Goal: Transaction & Acquisition: Download file/media

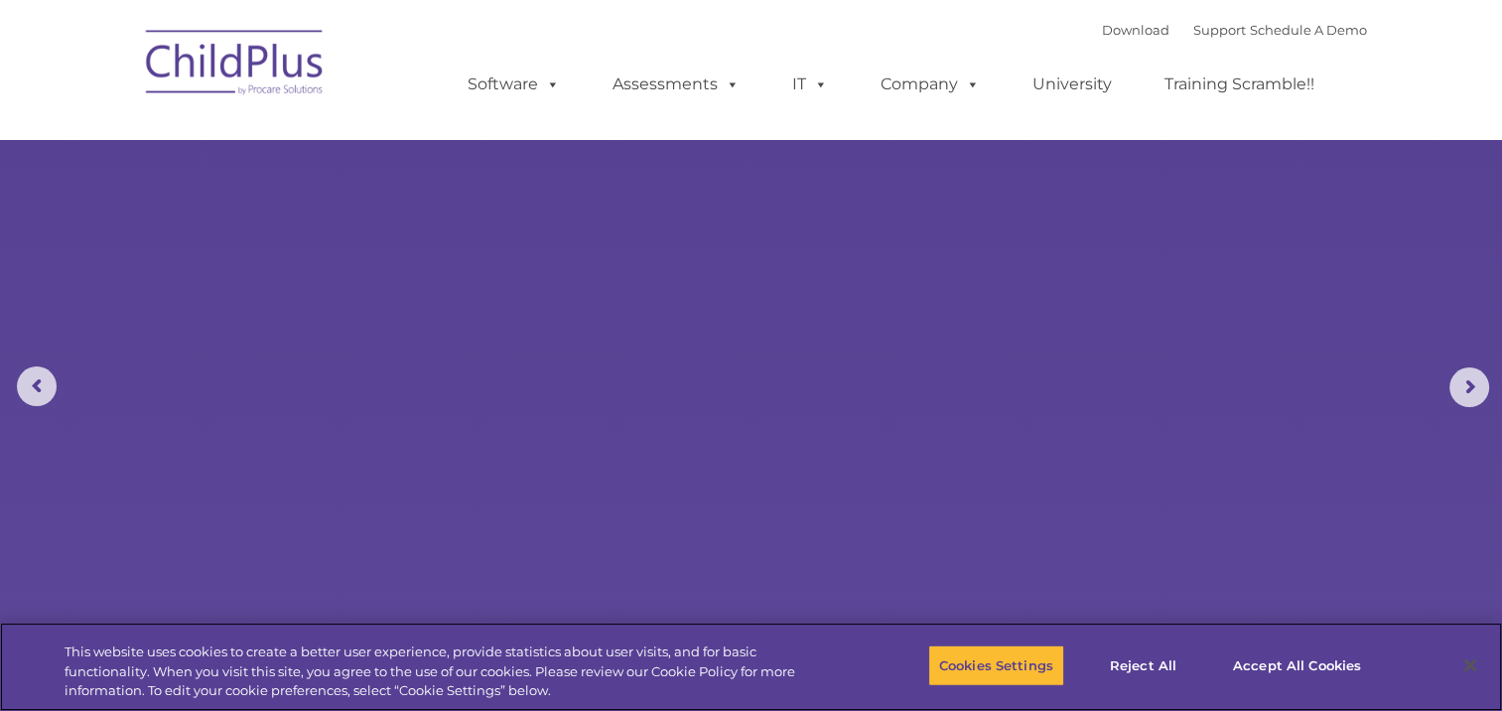
select select "MEDIUM"
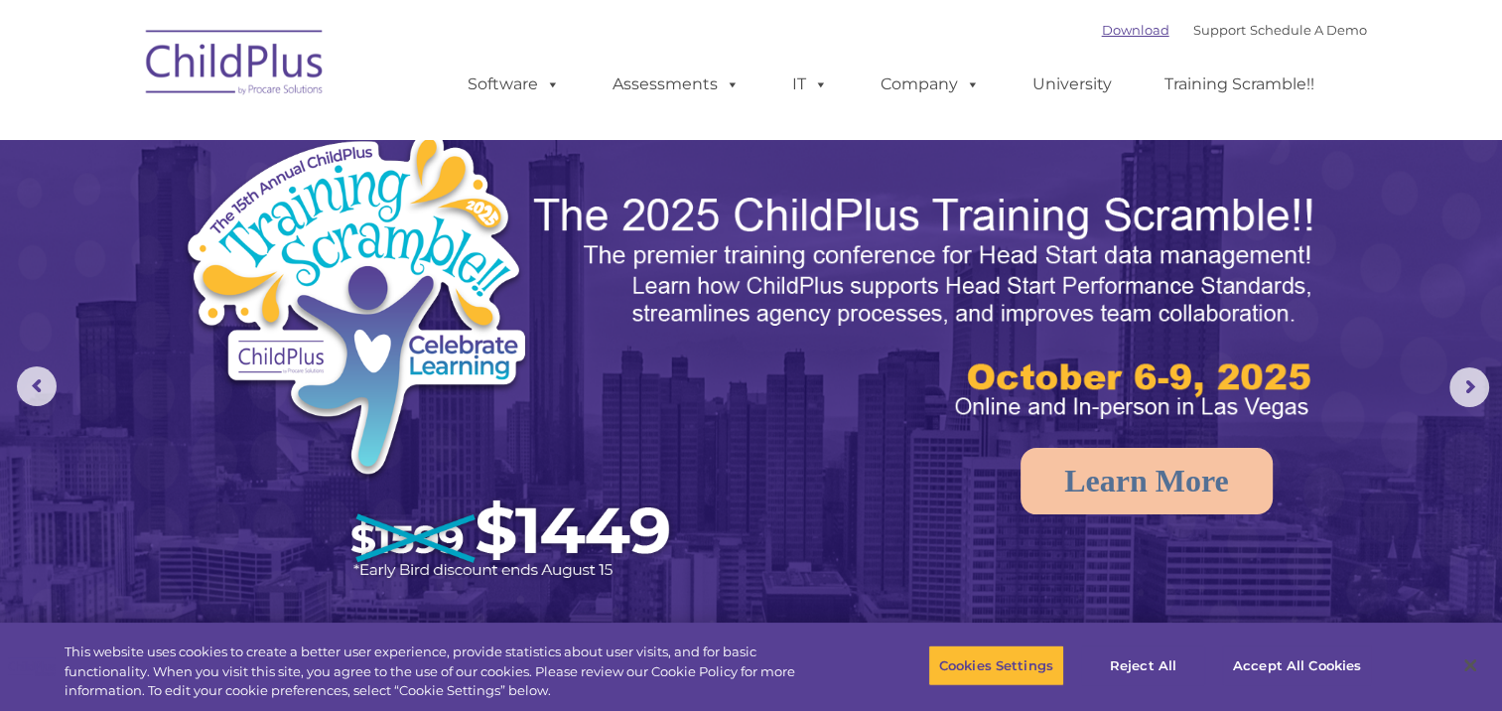
click at [1112, 24] on link "Download" at bounding box center [1136, 30] width 68 height 16
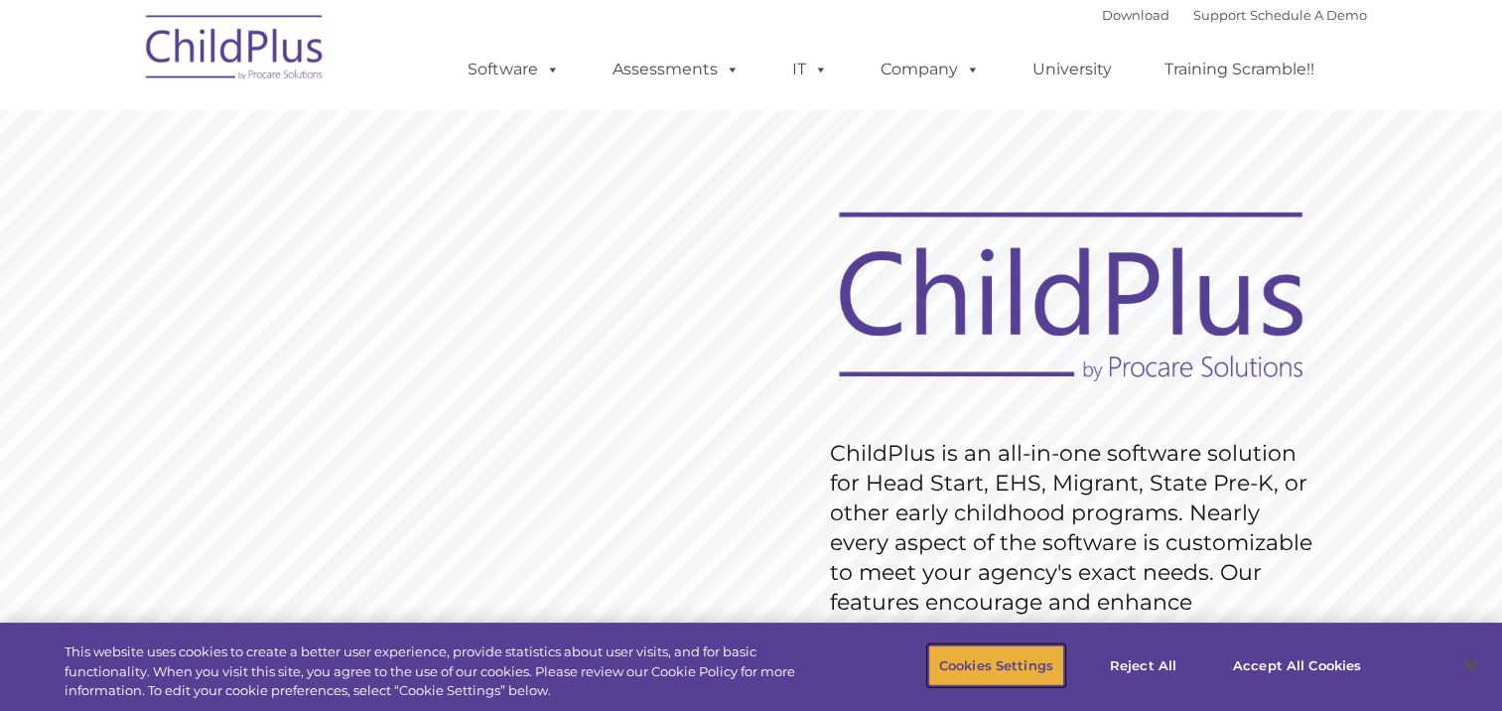
click at [1013, 653] on button "Cookies Settings" at bounding box center [996, 665] width 136 height 42
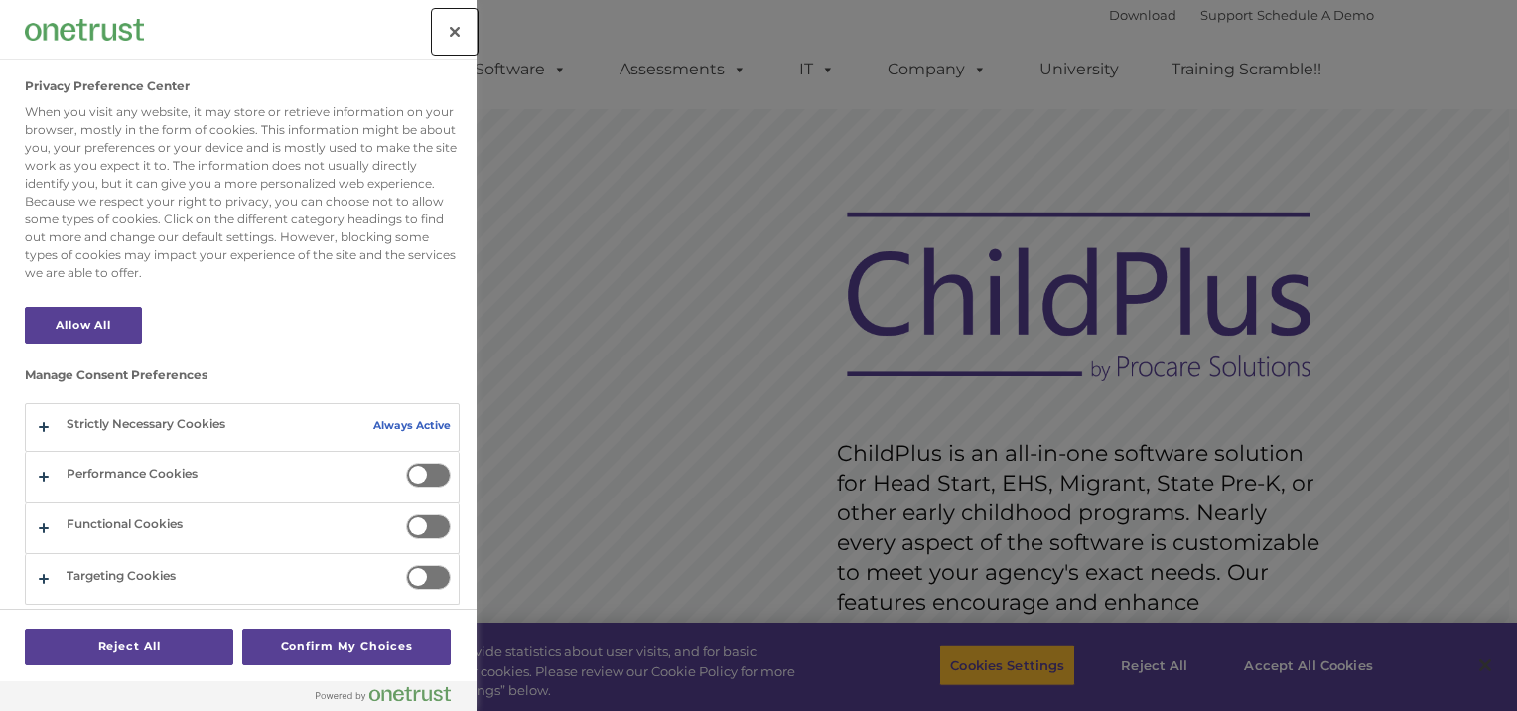
click at [454, 36] on button "Close" at bounding box center [455, 32] width 44 height 44
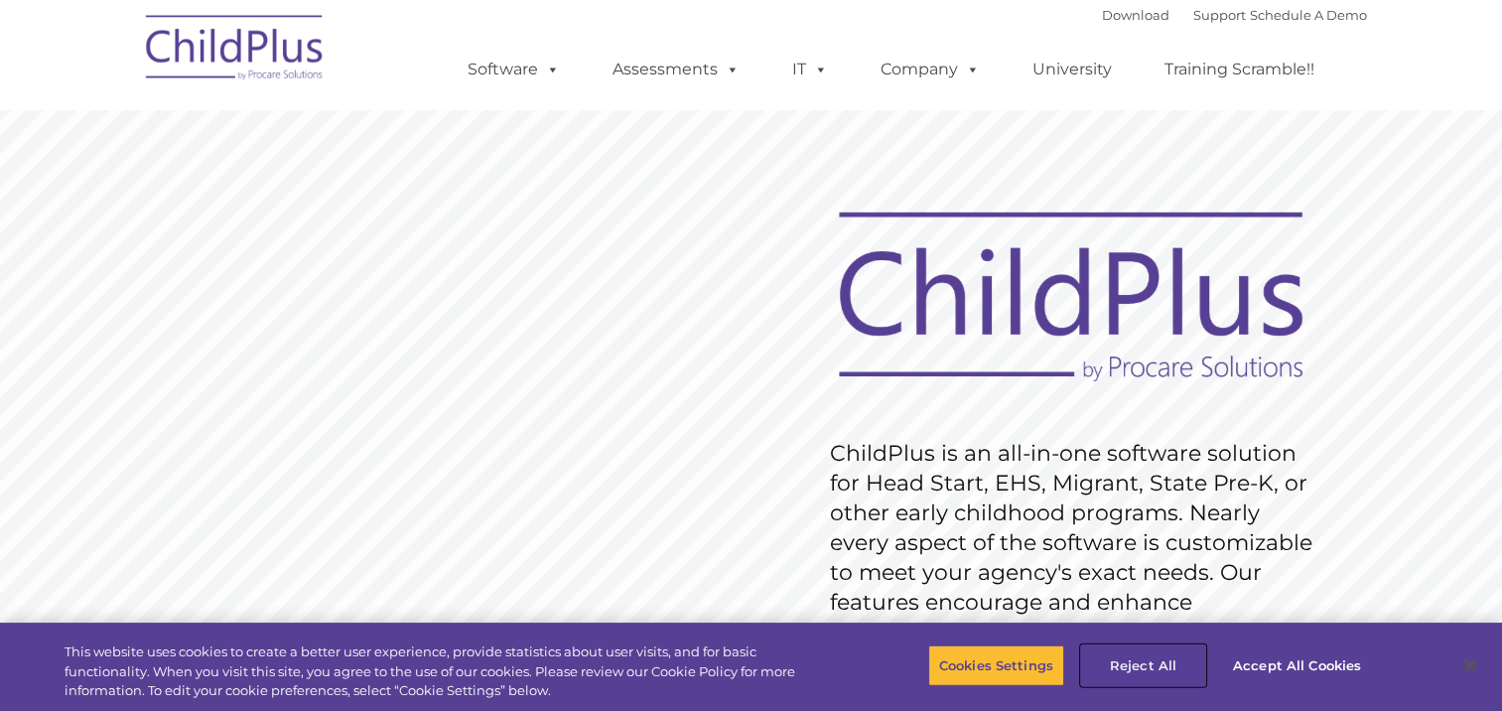
click at [1136, 663] on button "Reject All" at bounding box center [1143, 665] width 124 height 42
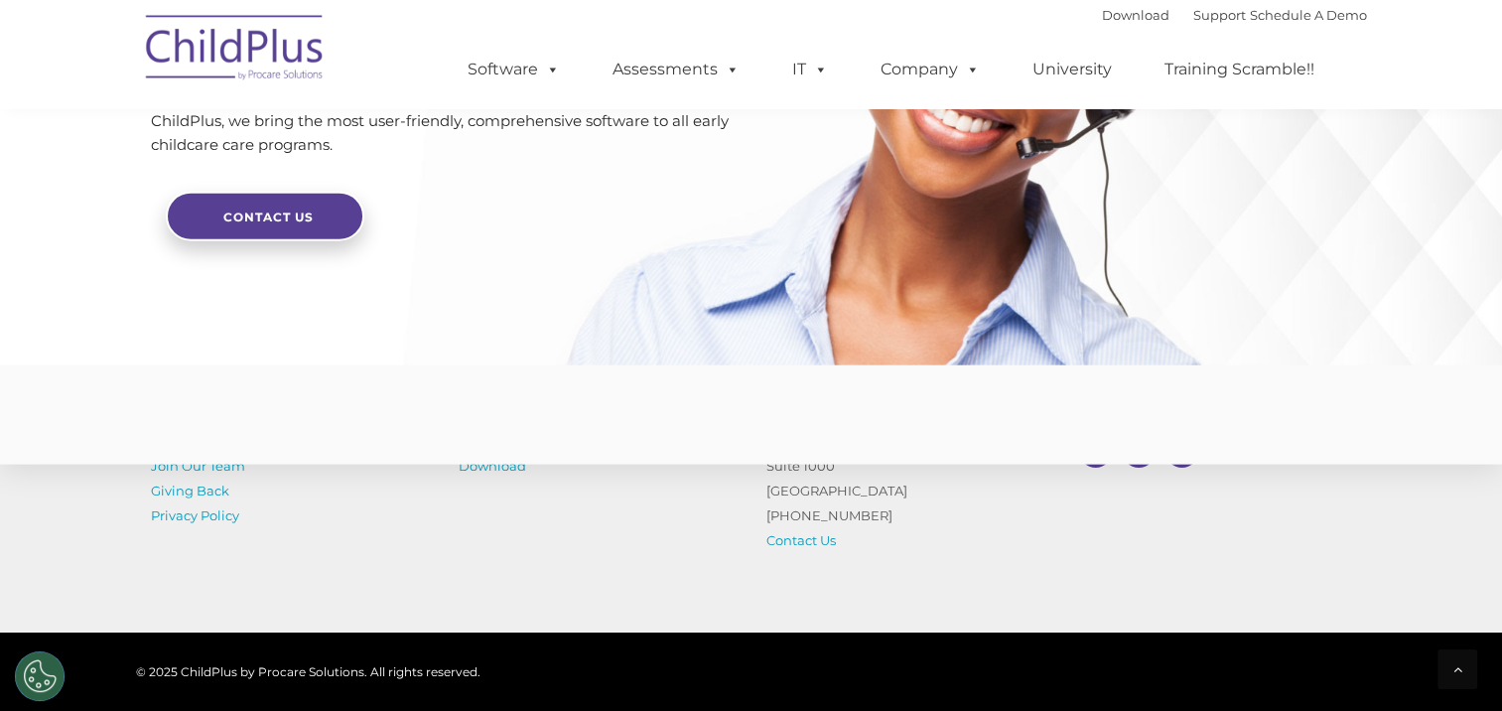
scroll to position [4880, 0]
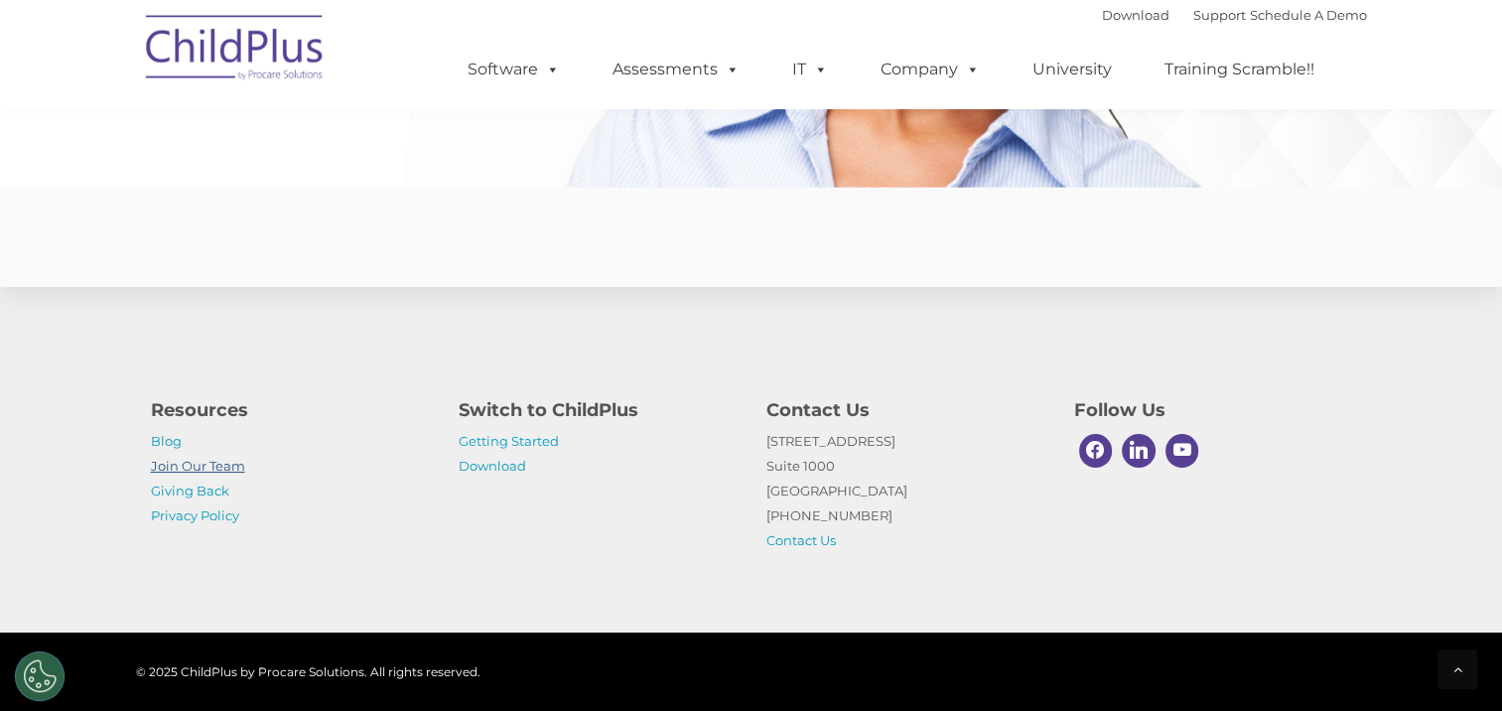
click at [182, 469] on link "Join Our Team" at bounding box center [198, 466] width 94 height 16
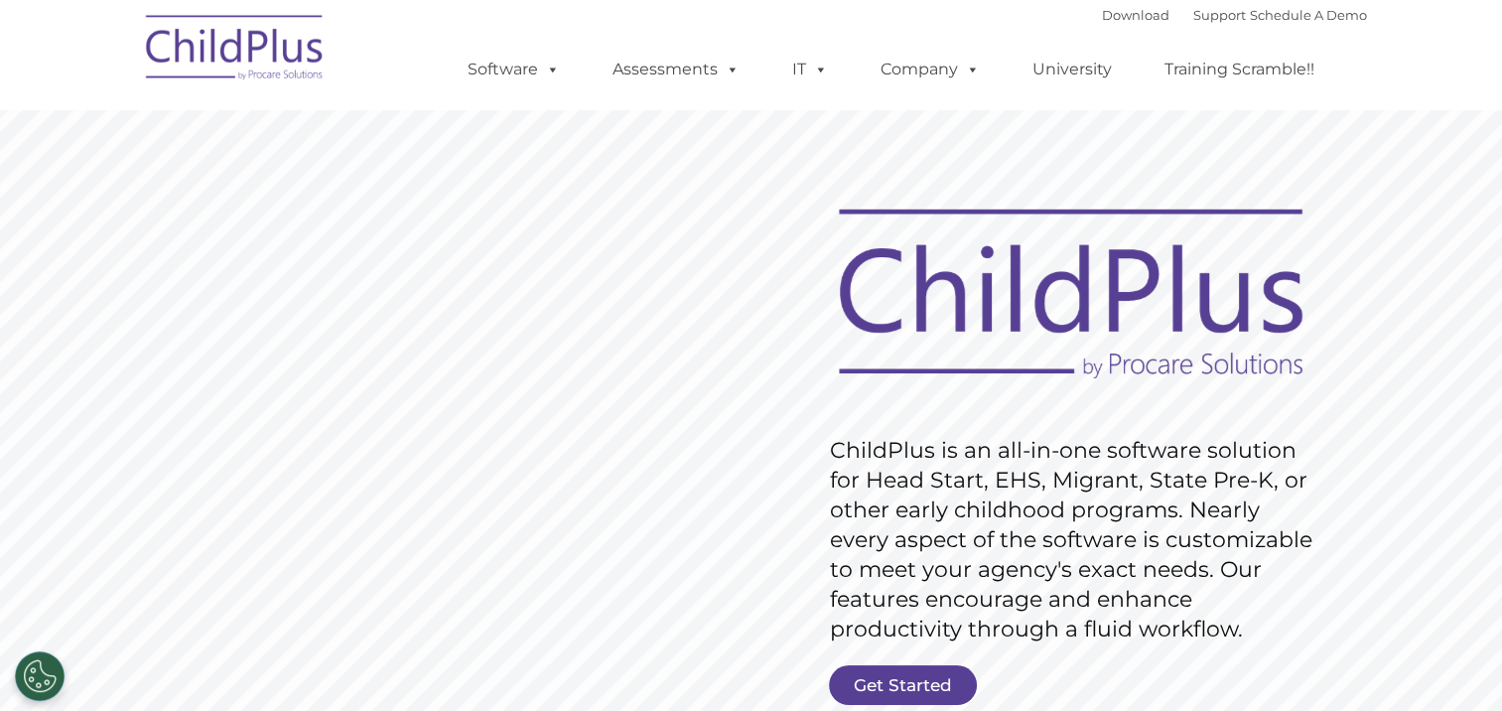
scroll to position [0, 0]
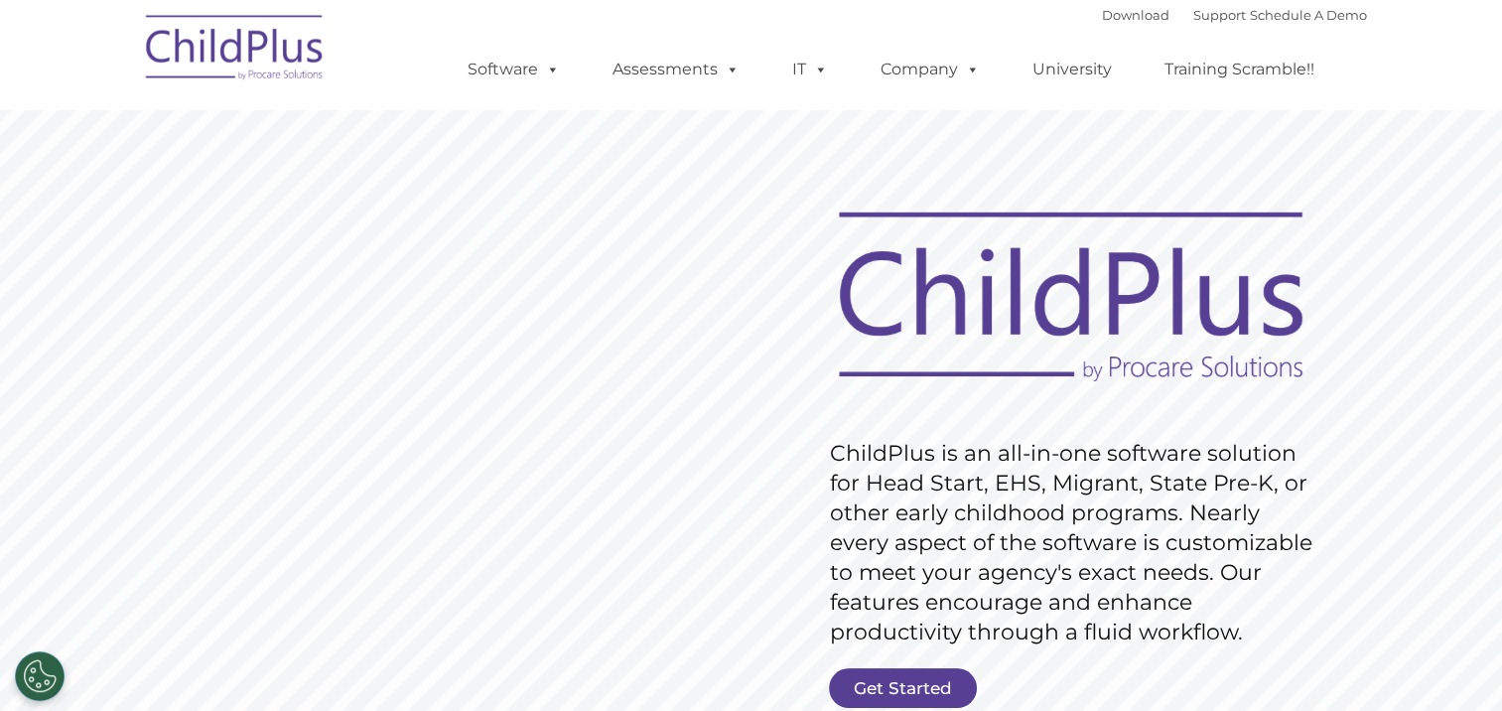
click at [284, 43] on img at bounding box center [235, 50] width 199 height 99
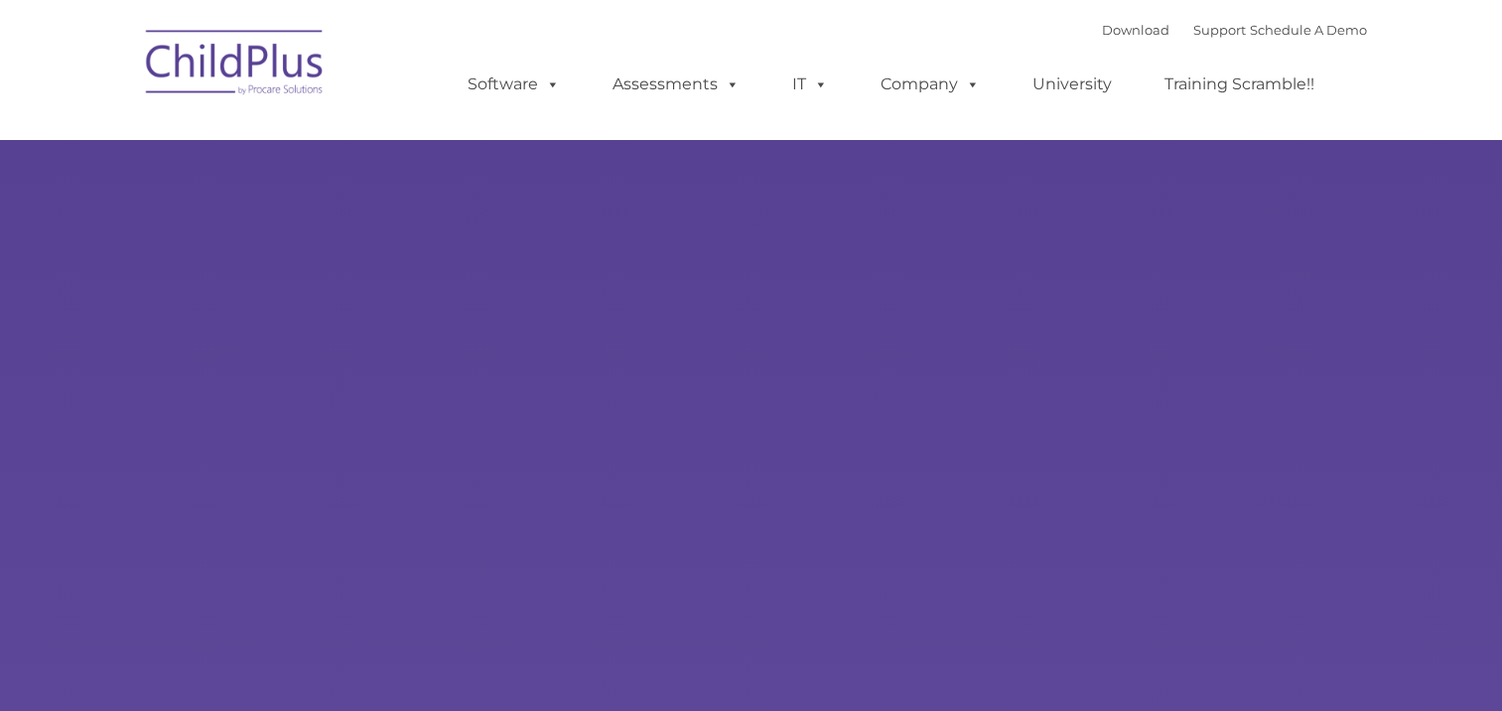
type input ""
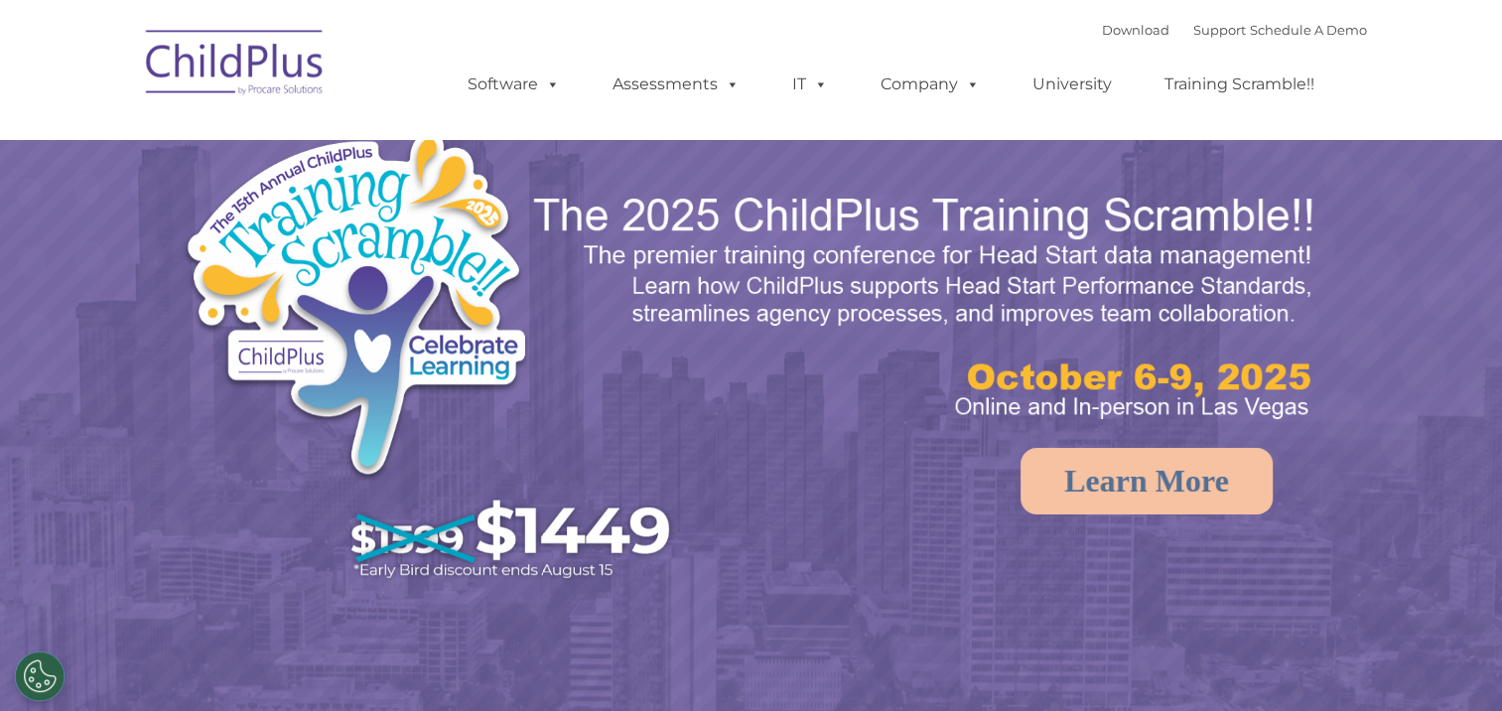
select select "MEDIUM"
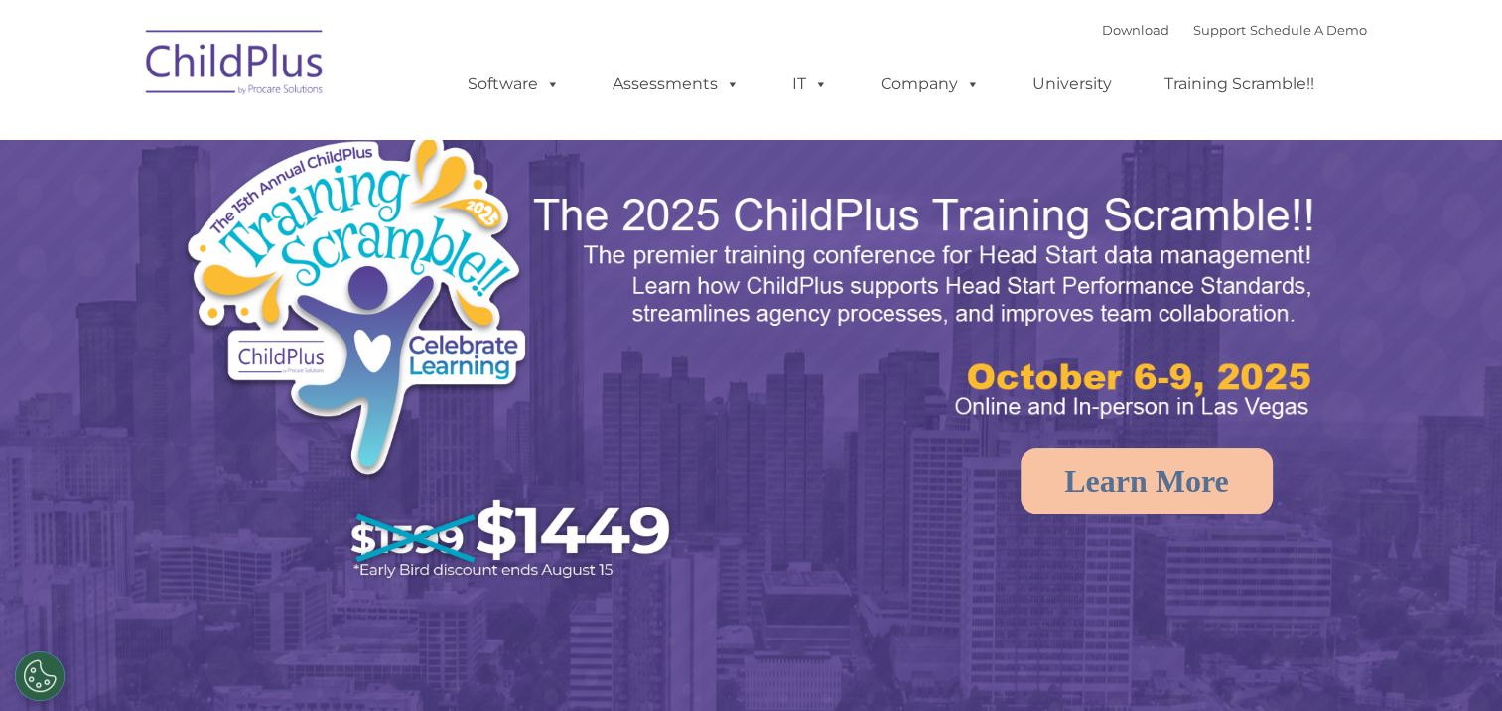
select select "MEDIUM"
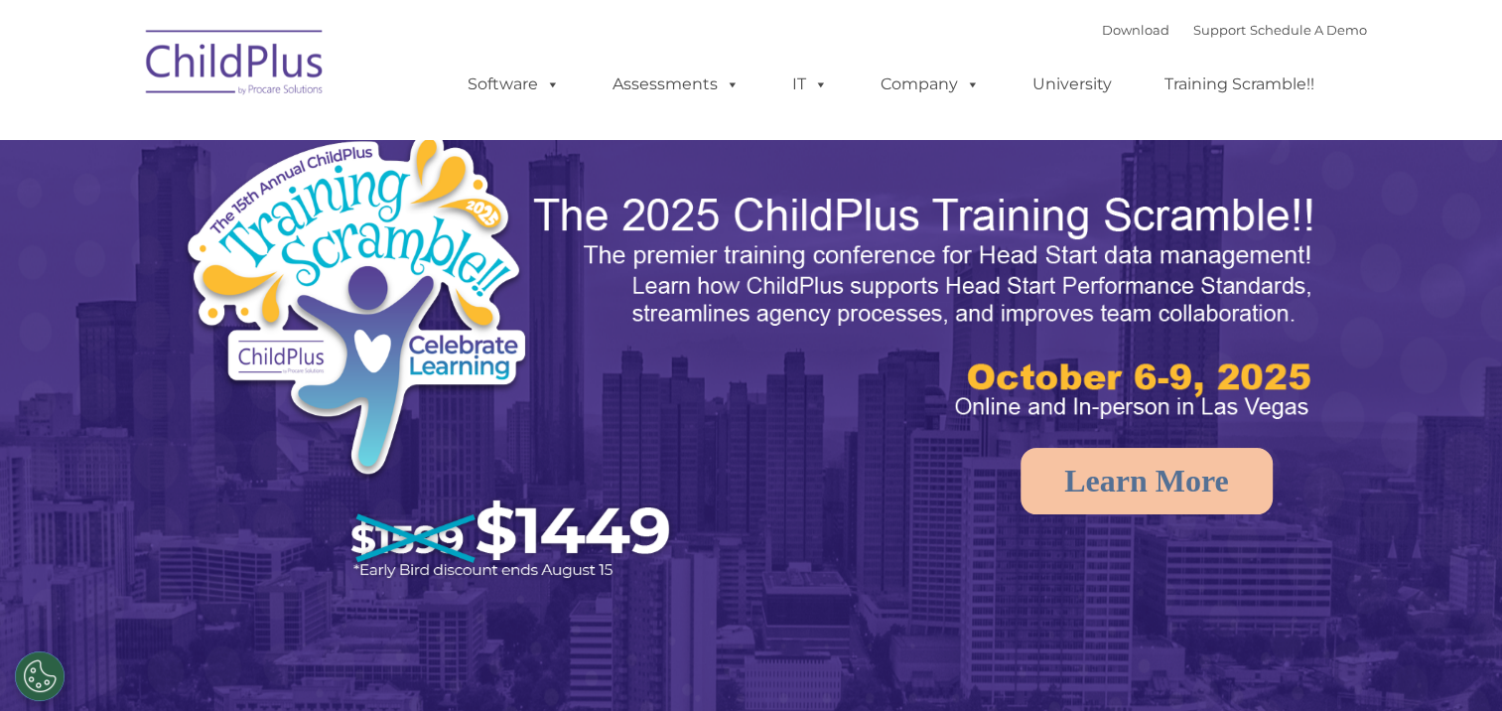
select select "MEDIUM"
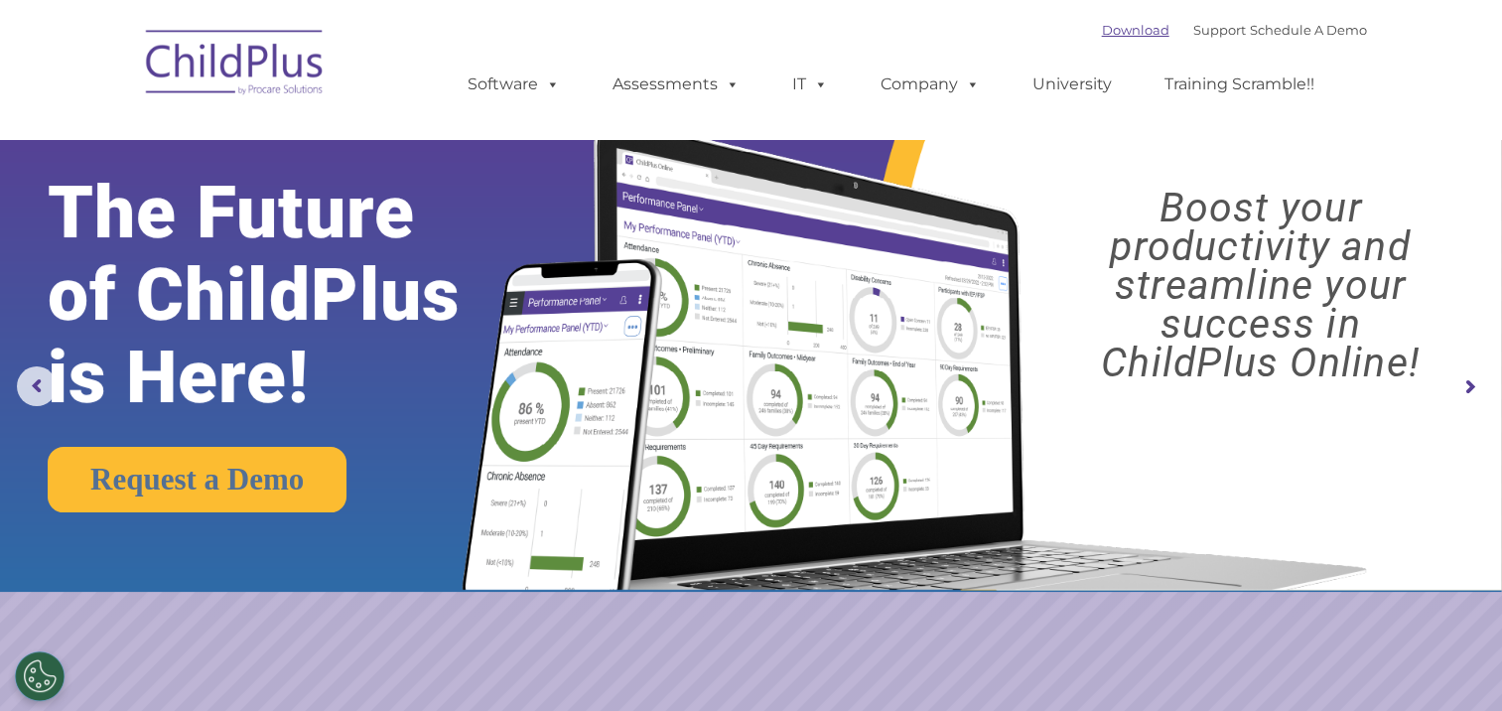
click at [1107, 33] on link "Download" at bounding box center [1136, 30] width 68 height 16
